Goal: Information Seeking & Learning: Find specific fact

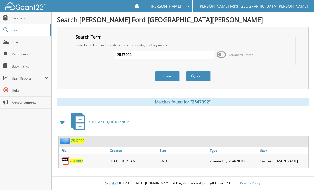
click at [157, 53] on input "2547992" at bounding box center [164, 54] width 99 height 8
type input "2"
type input "2556616"
click at [200, 76] on button "Search" at bounding box center [198, 76] width 25 height 10
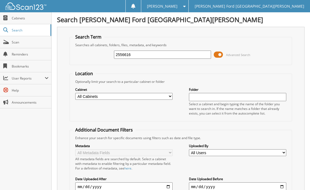
click at [216, 53] on span at bounding box center [218, 54] width 9 height 8
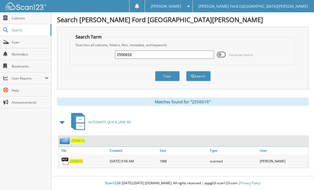
click at [78, 161] on span "2556616" at bounding box center [76, 160] width 13 height 5
